Goal: Find specific page/section: Find specific page/section

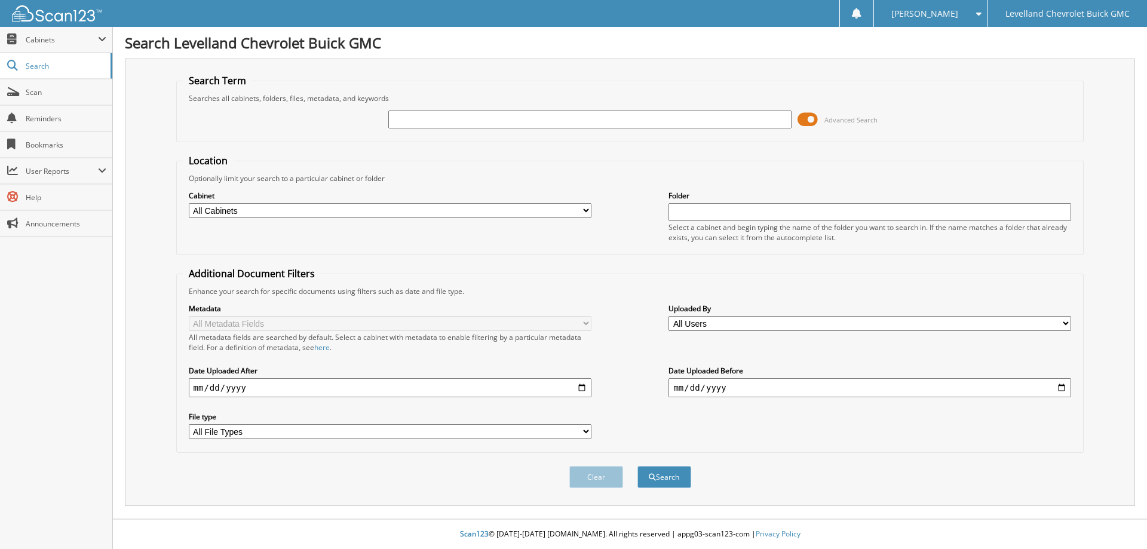
click at [406, 118] on input "text" at bounding box center [589, 120] width 403 height 18
type input "jr346959"
click at [637, 466] on button "Search" at bounding box center [664, 477] width 54 height 22
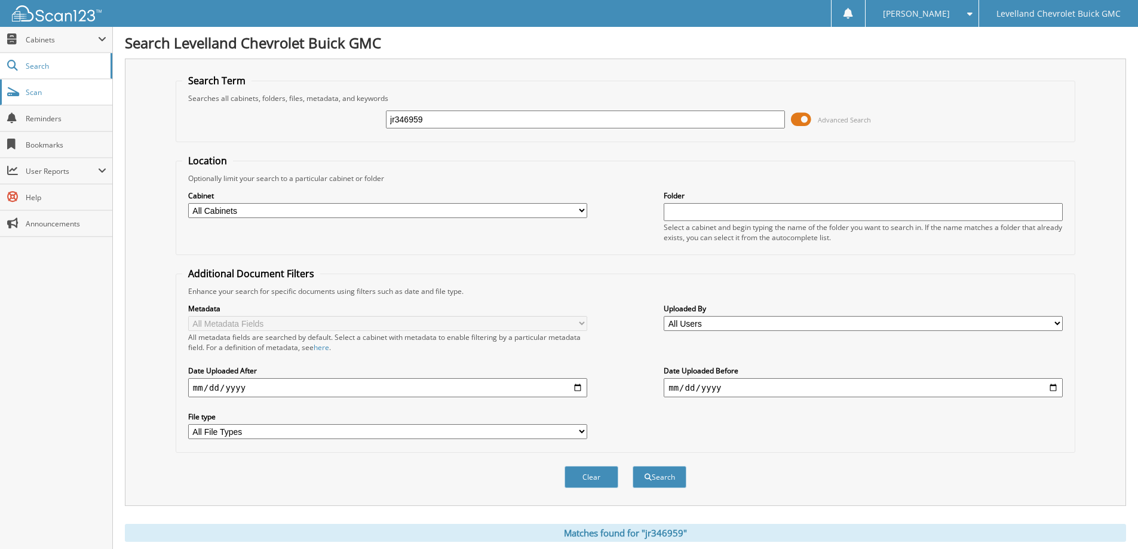
click at [45, 88] on span "Scan" at bounding box center [66, 92] width 81 height 10
